Goal: Information Seeking & Learning: Learn about a topic

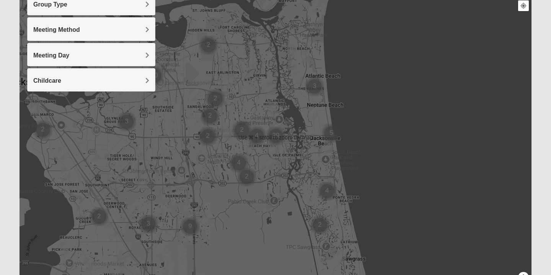
scroll to position [102, 0]
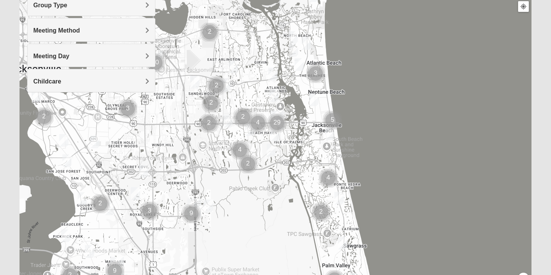
drag, startPoint x: 194, startPoint y: 202, endPoint x: 204, endPoint y: 150, distance: 52.9
click at [204, 150] on div at bounding box center [276, 138] width 512 height 306
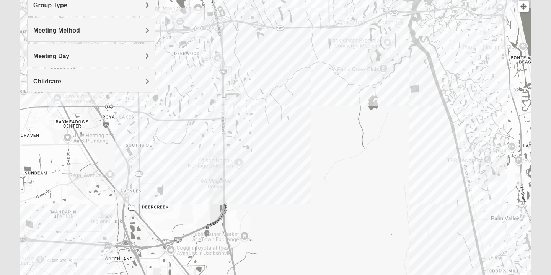
drag, startPoint x: 236, startPoint y: 215, endPoint x: 250, endPoint y: 137, distance: 78.6
click at [250, 137] on div at bounding box center [276, 138] width 512 height 306
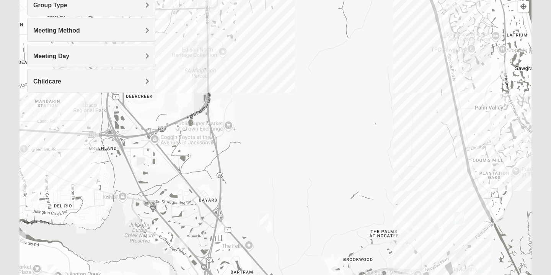
drag, startPoint x: 262, startPoint y: 194, endPoint x: 226, endPoint y: 52, distance: 146.9
click at [226, 51] on div at bounding box center [276, 138] width 512 height 306
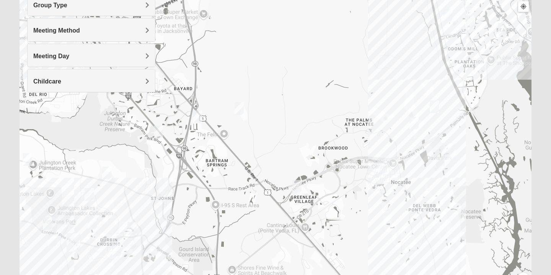
click at [240, 109] on img "Mixed Remley 32081" at bounding box center [239, 108] width 9 height 13
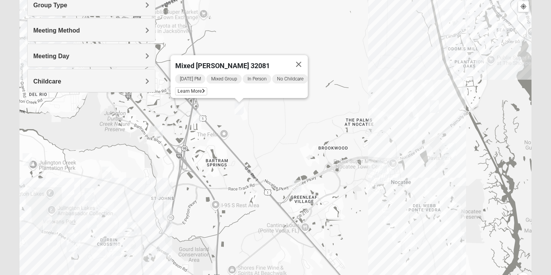
click at [298, 125] on div "Mixed [PERSON_NAME] 32081 [DATE] PM Mixed Group In Person No Childcare Learn Mo…" at bounding box center [276, 138] width 512 height 306
click at [304, 59] on button "Close" at bounding box center [299, 64] width 18 height 18
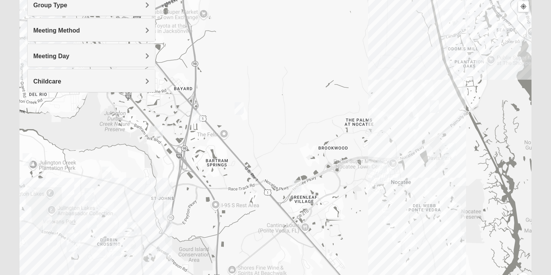
click at [283, 80] on div "To navigate, press the arrow keys." at bounding box center [276, 138] width 512 height 306
click at [283, 80] on div at bounding box center [276, 138] width 512 height 306
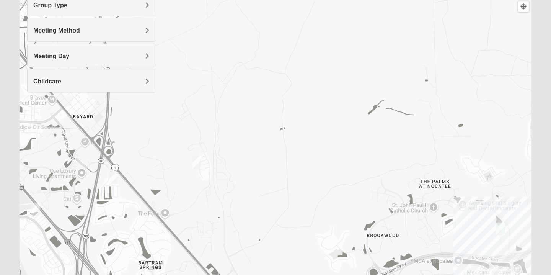
drag, startPoint x: 286, startPoint y: 73, endPoint x: 286, endPoint y: 94, distance: 20.7
click at [286, 94] on div at bounding box center [276, 138] width 512 height 306
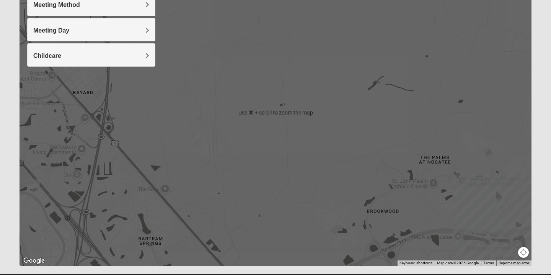
scroll to position [146, 0]
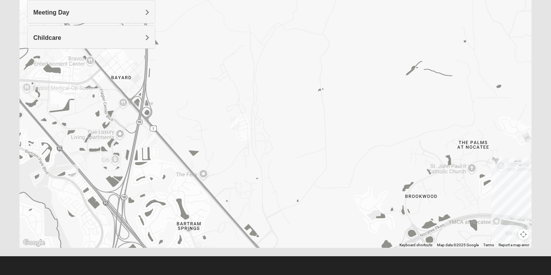
drag, startPoint x: 235, startPoint y: 230, endPoint x: 274, endPoint y: 233, distance: 38.8
click at [274, 233] on div at bounding box center [276, 94] width 512 height 306
click at [235, 124] on img "Mixed Remley 32081" at bounding box center [234, 123] width 9 height 13
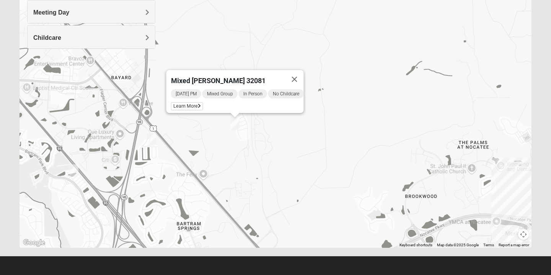
click at [262, 137] on div "Mixed [PERSON_NAME] 32081 [DATE] PM Mixed Group In Person No Childcare Learn Mo…" at bounding box center [276, 94] width 512 height 306
click at [302, 73] on button "Close" at bounding box center [295, 79] width 18 height 18
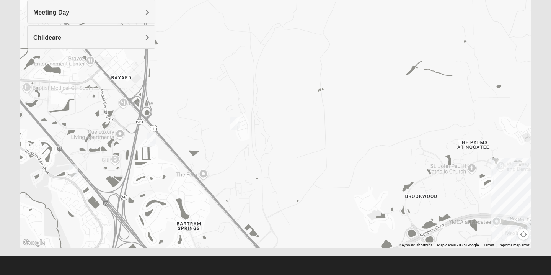
click at [223, 74] on div "To navigate, press the arrow keys." at bounding box center [276, 94] width 512 height 306
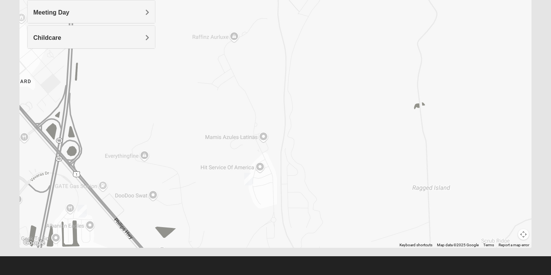
click at [227, 74] on div at bounding box center [276, 94] width 512 height 306
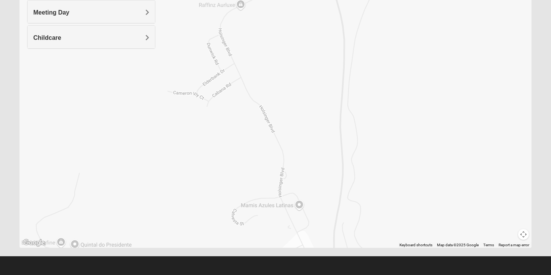
click at [212, 80] on div at bounding box center [276, 94] width 512 height 306
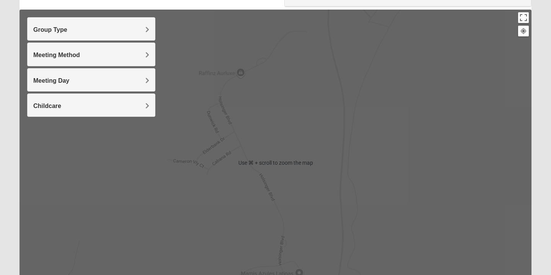
scroll to position [70, 0]
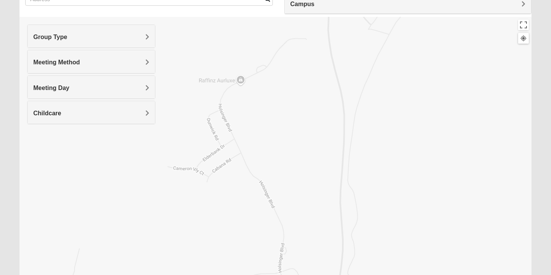
click at [69, 90] on span "Meeting Day" at bounding box center [51, 88] width 36 height 7
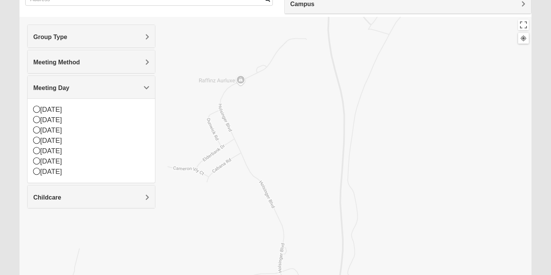
click at [142, 67] on div "Meeting Method" at bounding box center [91, 61] width 127 height 23
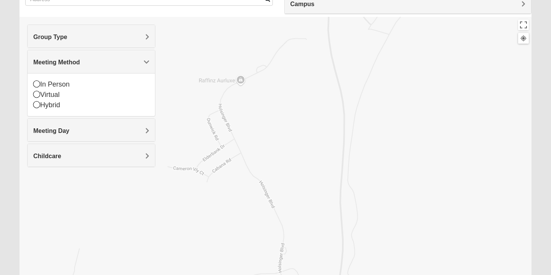
click at [142, 36] on h4 "Group Type" at bounding box center [91, 36] width 116 height 7
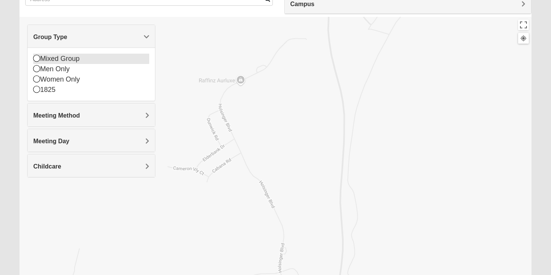
click at [46, 56] on div "Mixed Group" at bounding box center [91, 59] width 116 height 10
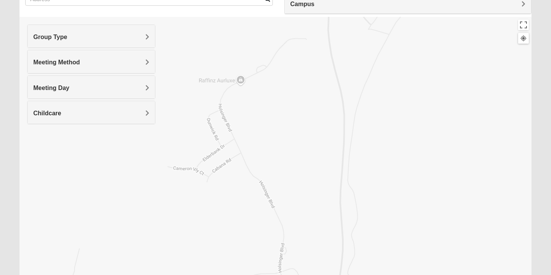
click at [131, 61] on h4 "Meeting Method" at bounding box center [91, 62] width 116 height 7
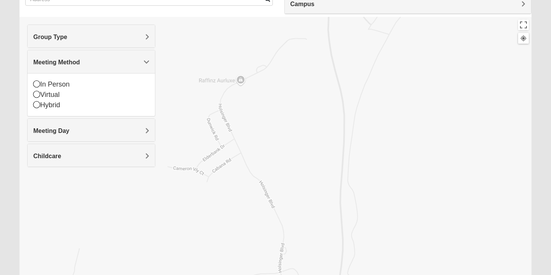
click at [67, 38] on span "Group Type" at bounding box center [50, 37] width 34 height 7
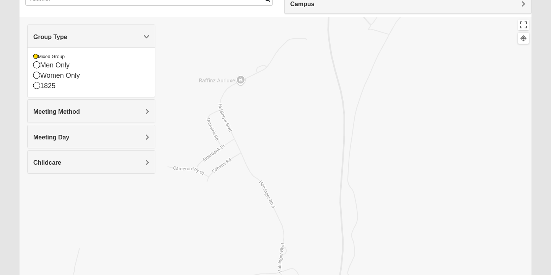
click at [145, 132] on div "Meeting Day" at bounding box center [91, 136] width 127 height 23
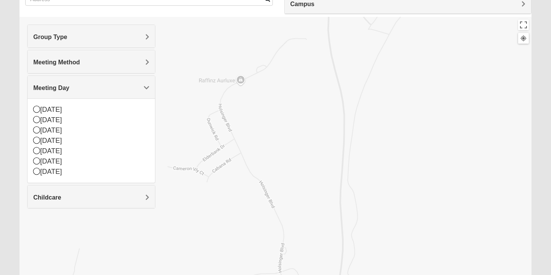
click at [145, 198] on h4 "Childcare" at bounding box center [91, 197] width 116 height 7
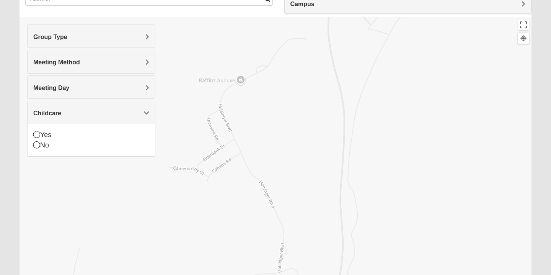
click at [1, 86] on form "Log In Find A Group Error Show List Loading Groups" at bounding box center [275, 145] width 551 height 412
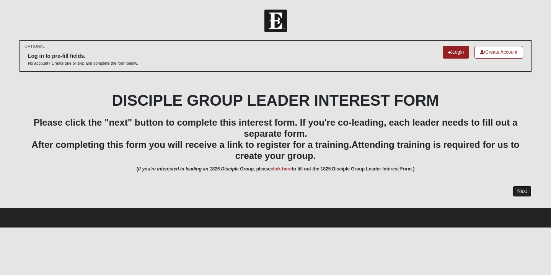
click at [520, 191] on link "Next" at bounding box center [522, 191] width 19 height 11
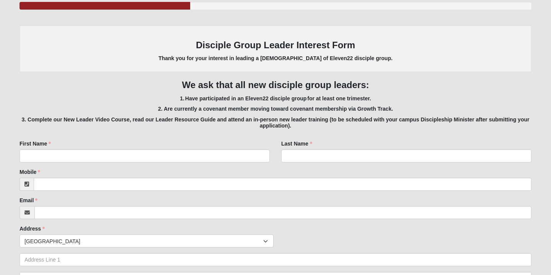
scroll to position [113, 0]
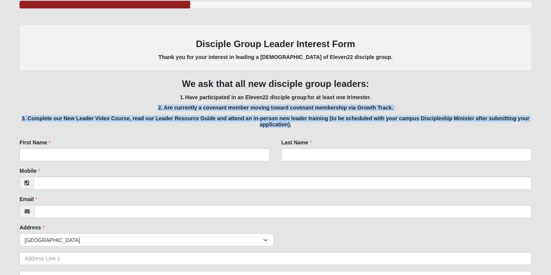
drag, startPoint x: 265, startPoint y: 103, endPoint x: 284, endPoint y: 133, distance: 34.7
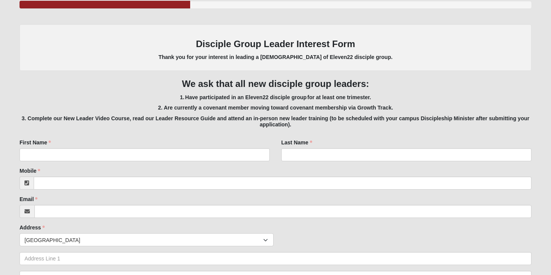
click at [297, 123] on h5 "3. Complete our New Leader Video Course, read our Leader Resource Guide and att…" at bounding box center [276, 121] width 512 height 13
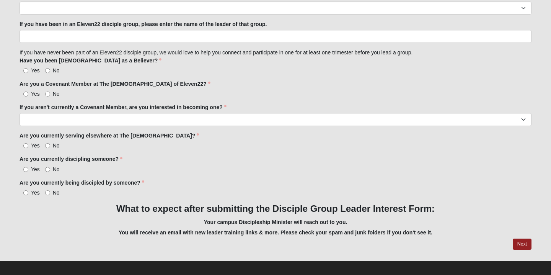
scroll to position [0, 0]
